Goal: Find specific page/section: Find specific page/section

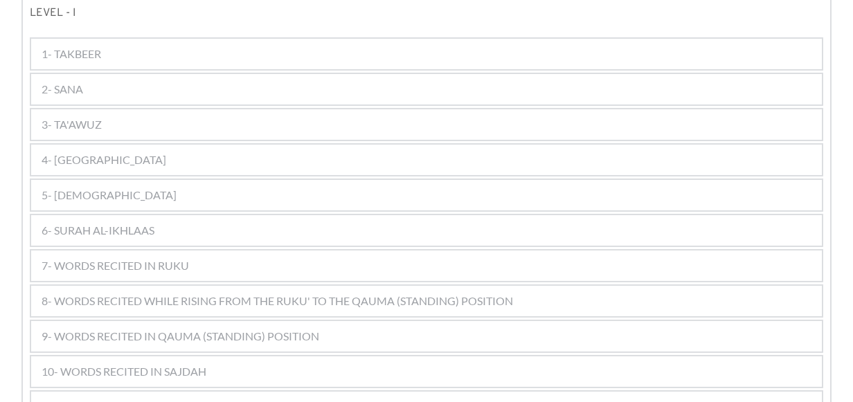
scroll to position [762, 0]
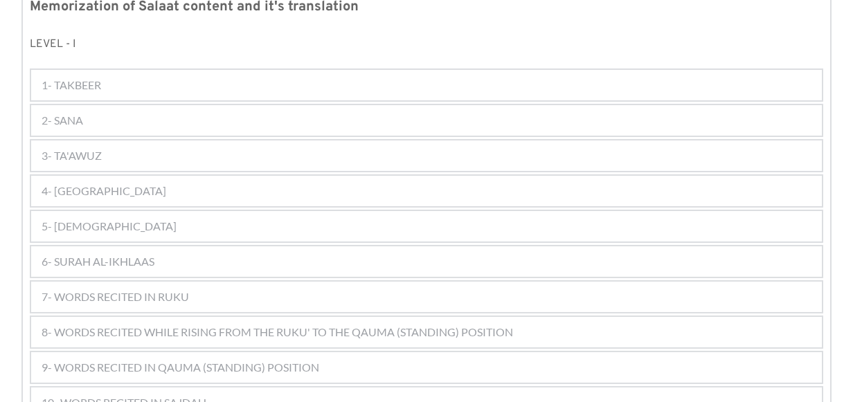
click at [150, 105] on div "2- SANA" at bounding box center [426, 120] width 791 height 30
click at [54, 112] on span "2- SANA" at bounding box center [63, 120] width 42 height 17
click at [98, 105] on div "2- SANA" at bounding box center [426, 120] width 791 height 30
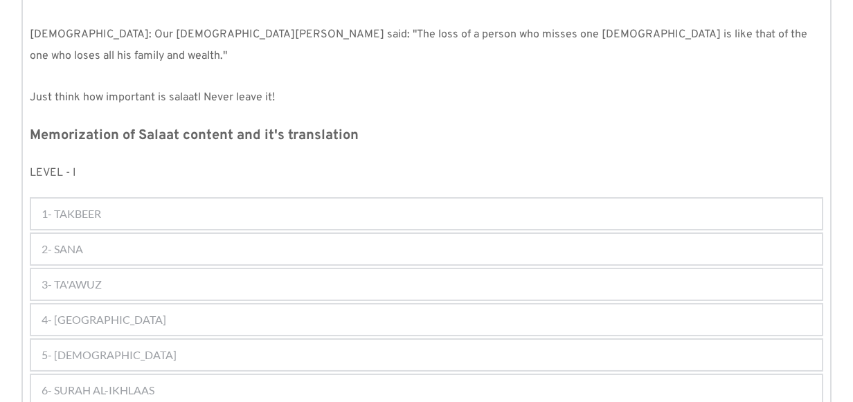
scroll to position [693, 0]
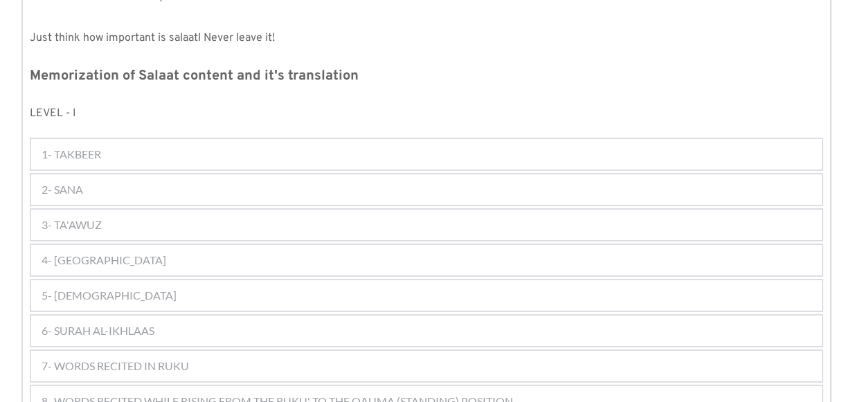
click at [96, 175] on div "2- SANA" at bounding box center [426, 190] width 791 height 30
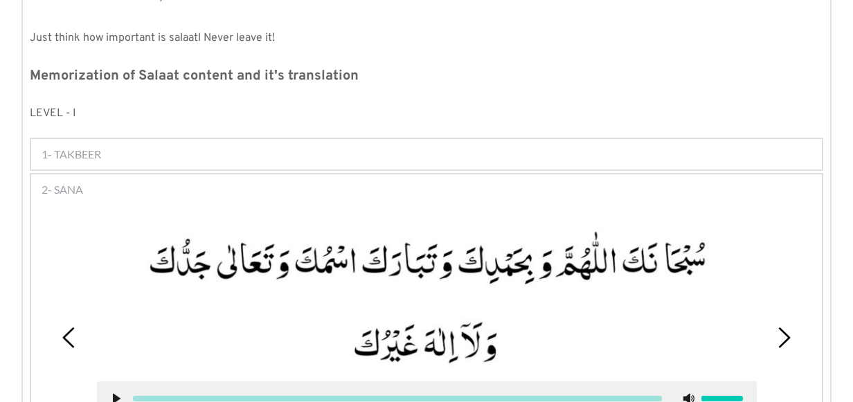
click at [96, 175] on div "2- SANA" at bounding box center [426, 190] width 791 height 30
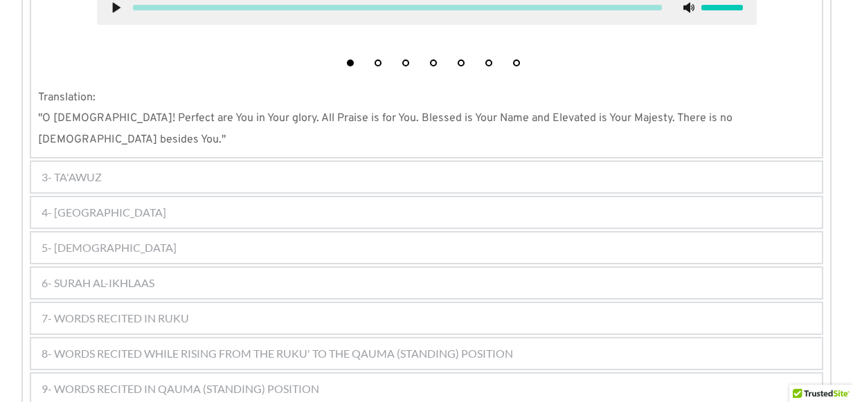
scroll to position [1108, 0]
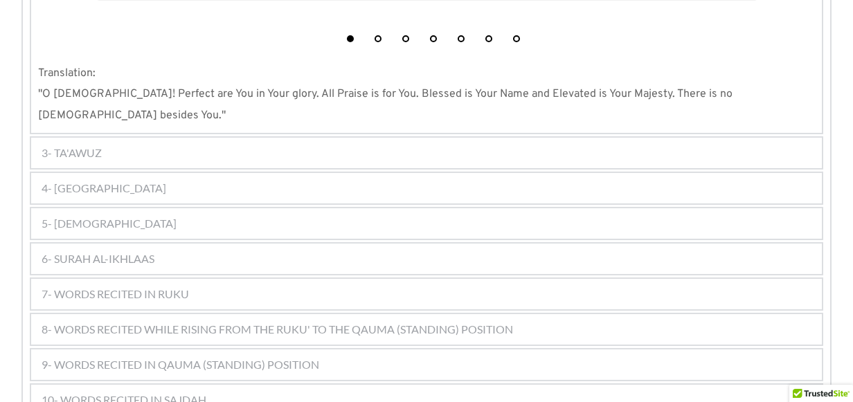
click at [160, 209] on div "5- [DEMOGRAPHIC_DATA]" at bounding box center [426, 224] width 791 height 30
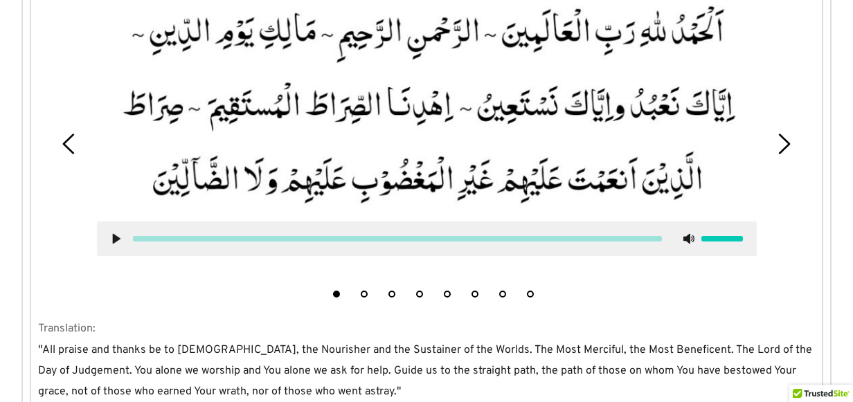
scroll to position [1089, 0]
